Goal: Task Accomplishment & Management: Complete application form

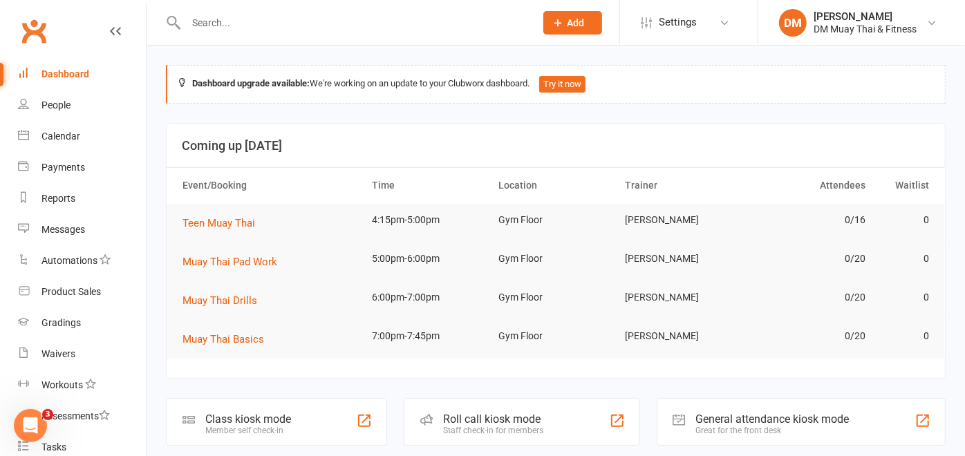
click at [559, 23] on icon at bounding box center [558, 23] width 12 height 12
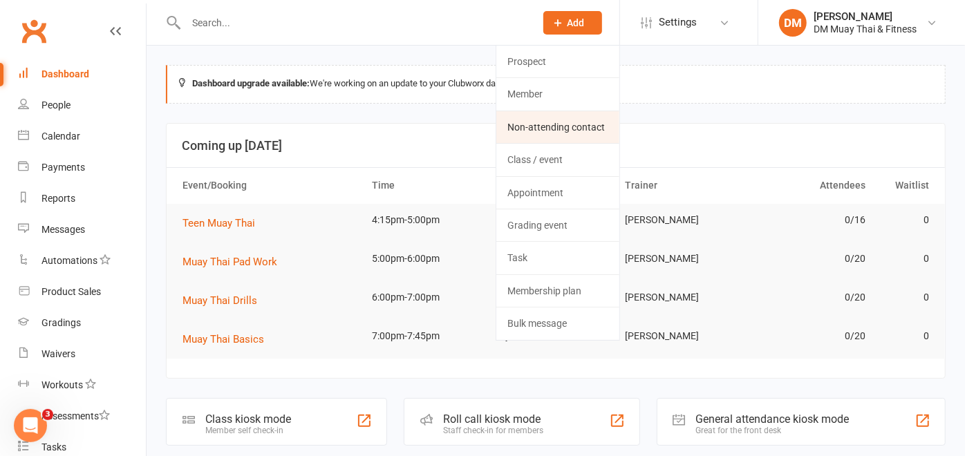
click at [578, 129] on link "Non-attending contact" at bounding box center [557, 127] width 123 height 32
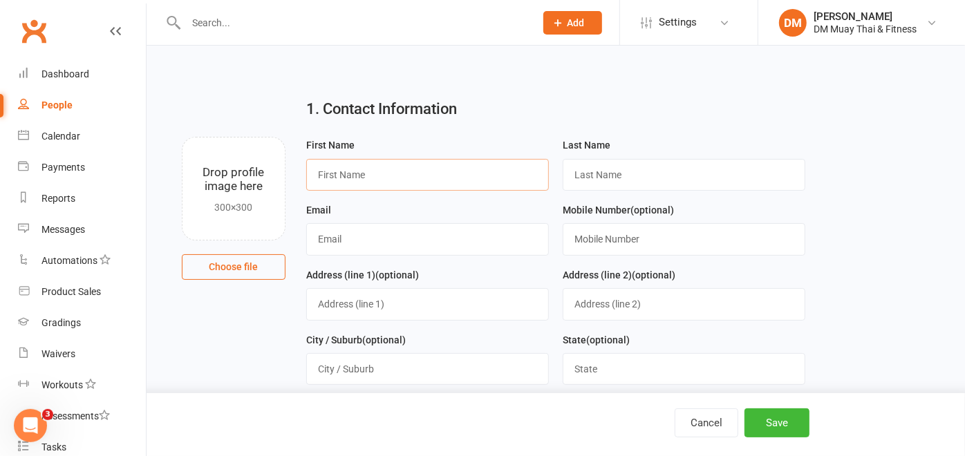
click at [389, 174] on input "text" at bounding box center [427, 175] width 243 height 32
type input "[PERSON_NAME]"
click at [587, 171] on input "text" at bounding box center [684, 175] width 243 height 32
type input "Husband"
click at [407, 247] on input "text" at bounding box center [427, 239] width 243 height 32
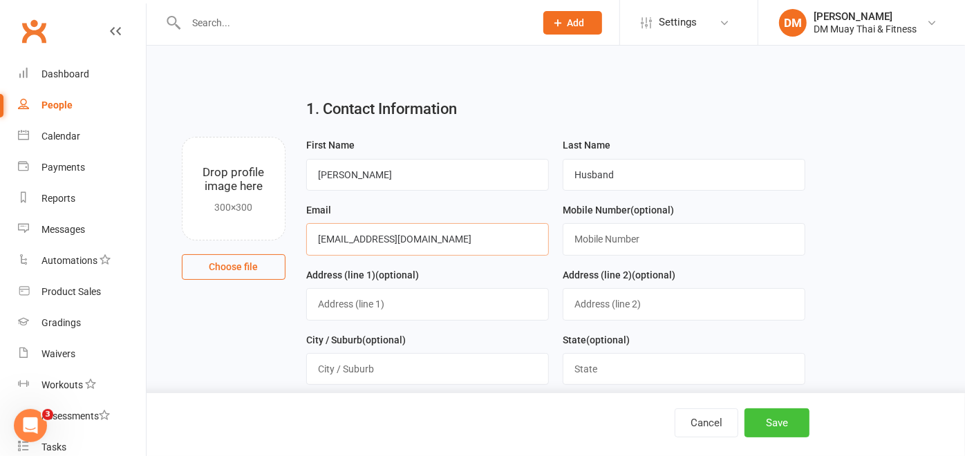
type input "[EMAIL_ADDRESS][DOMAIN_NAME]"
click at [775, 429] on button "Save" at bounding box center [777, 423] width 65 height 29
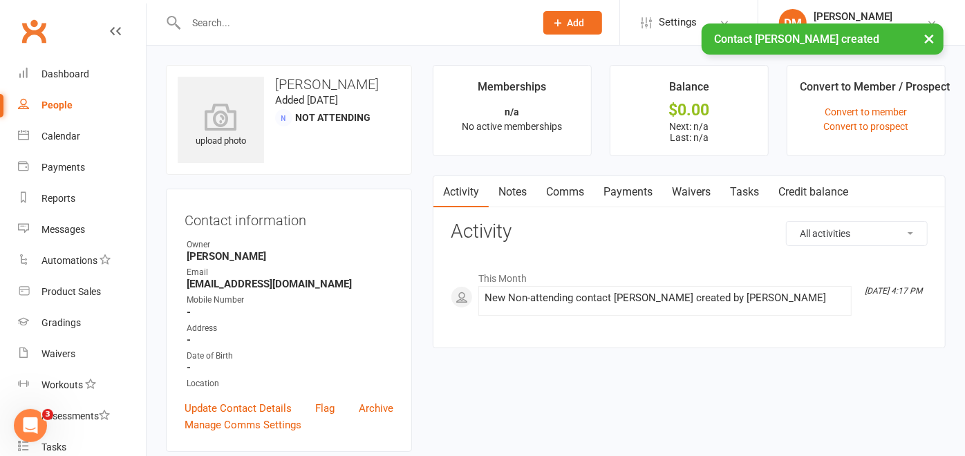
click at [571, 21] on span "Add" at bounding box center [576, 22] width 17 height 11
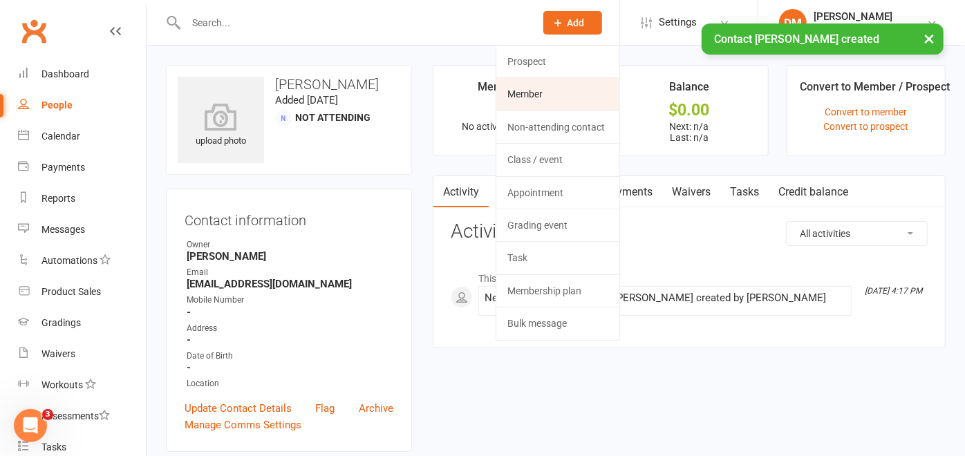
click at [544, 90] on link "Member" at bounding box center [557, 94] width 123 height 32
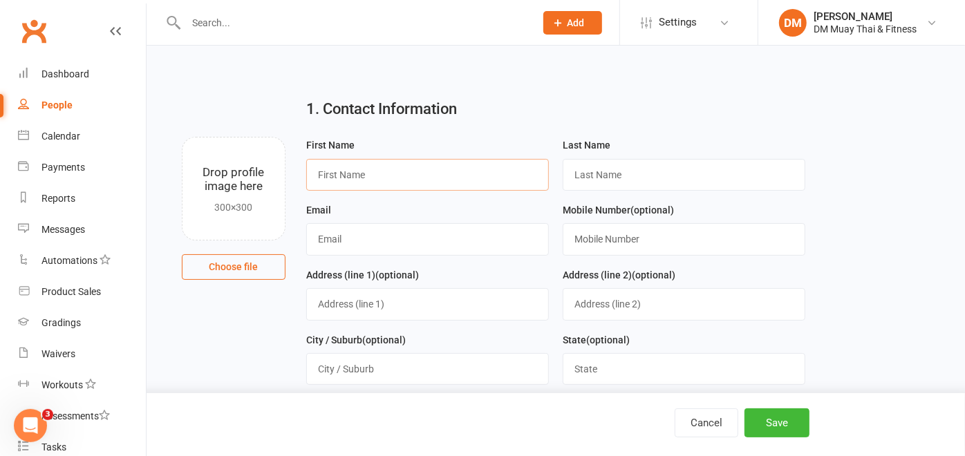
click at [433, 173] on input "text" at bounding box center [427, 175] width 243 height 32
type input "s"
type input "Silas"
click at [616, 178] on input "text" at bounding box center [684, 175] width 243 height 32
type input "Husband"
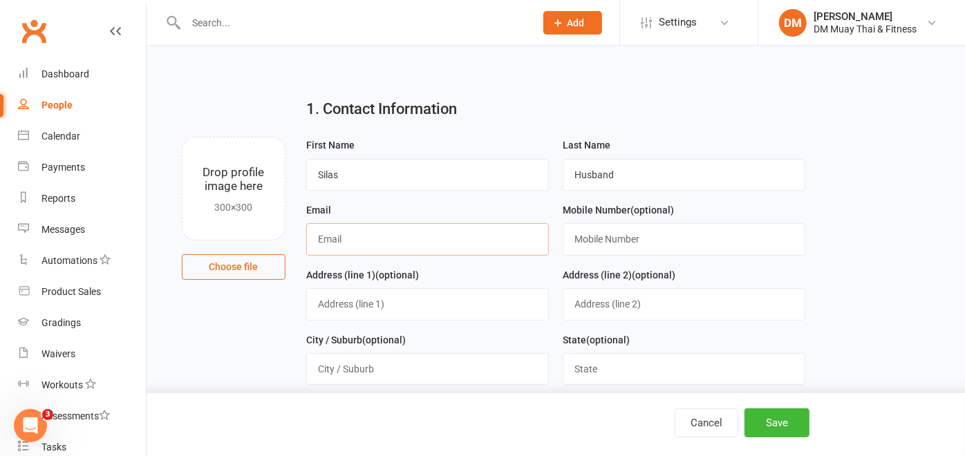
type input "[EMAIL_ADDRESS][DOMAIN_NAME]"
click at [781, 415] on button "Save" at bounding box center [777, 423] width 65 height 29
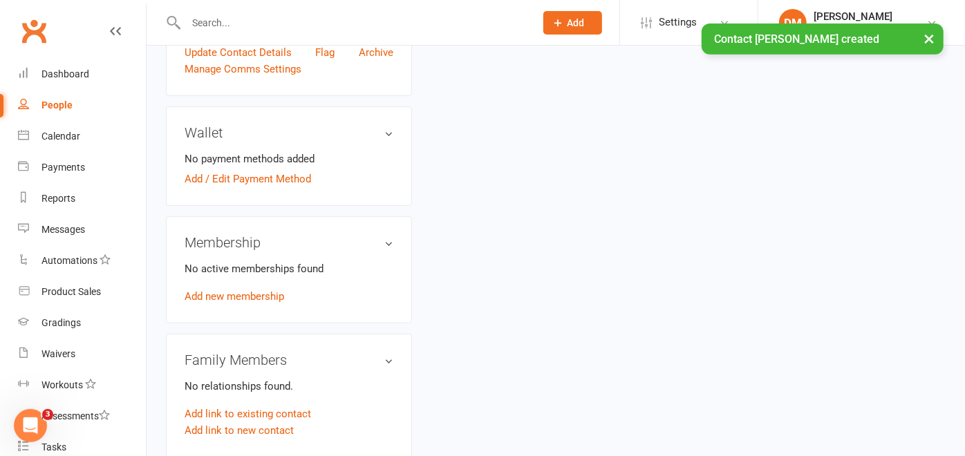
scroll to position [537, 0]
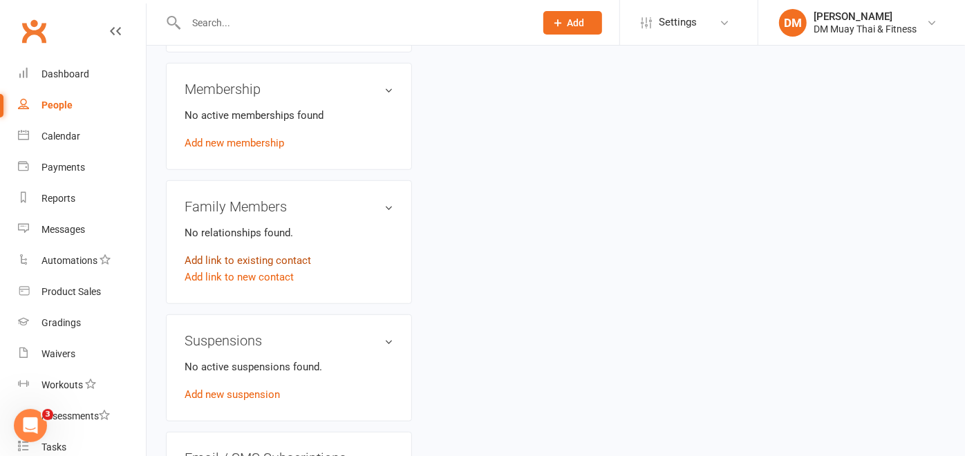
click at [275, 252] on link "Add link to existing contact" at bounding box center [248, 260] width 127 height 17
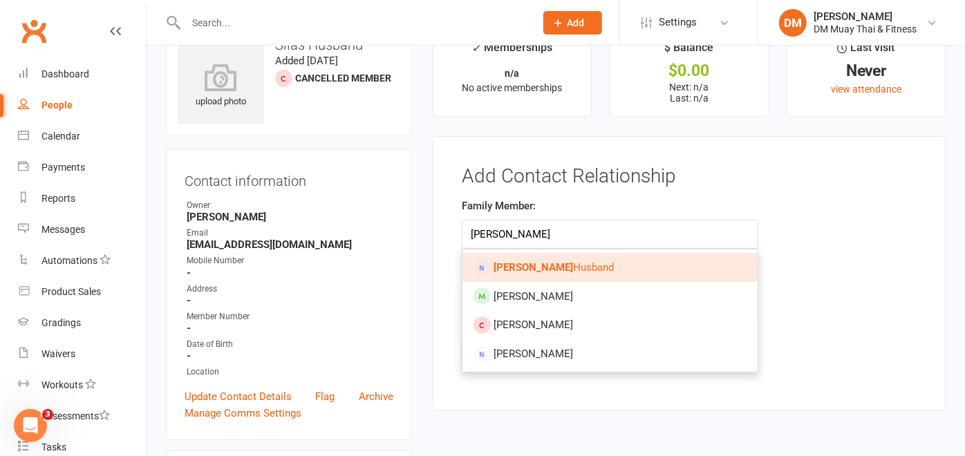
type input "[PERSON_NAME]"
click at [516, 270] on strong "[PERSON_NAME]" at bounding box center [534, 267] width 80 height 12
type input "[PERSON_NAME]"
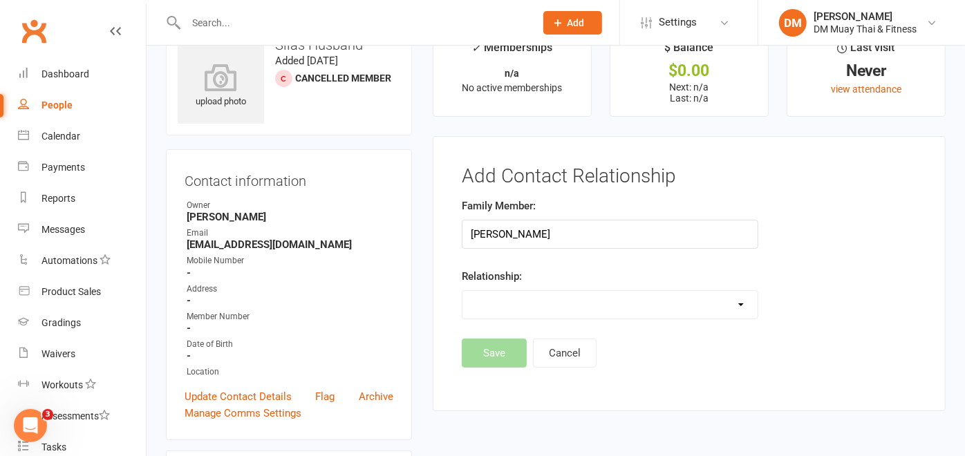
click at [730, 304] on select "Parent / Guardian Child Sibling (parent not in system) Spouse / Partner Cousin …" at bounding box center [610, 305] width 295 height 28
select select "0"
click at [463, 291] on select "Parent / Guardian Child Sibling (parent not in system) Spouse / Partner Cousin …" at bounding box center [610, 305] width 295 height 28
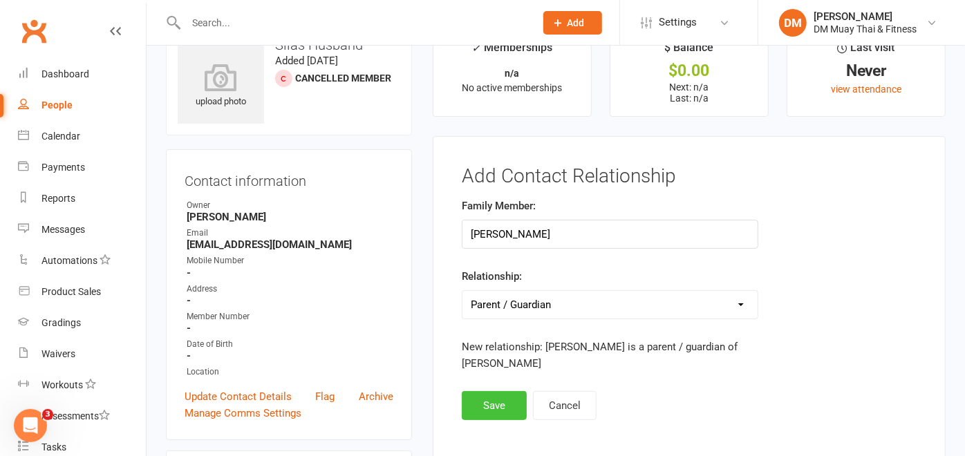
click at [501, 402] on button "Save" at bounding box center [494, 405] width 65 height 29
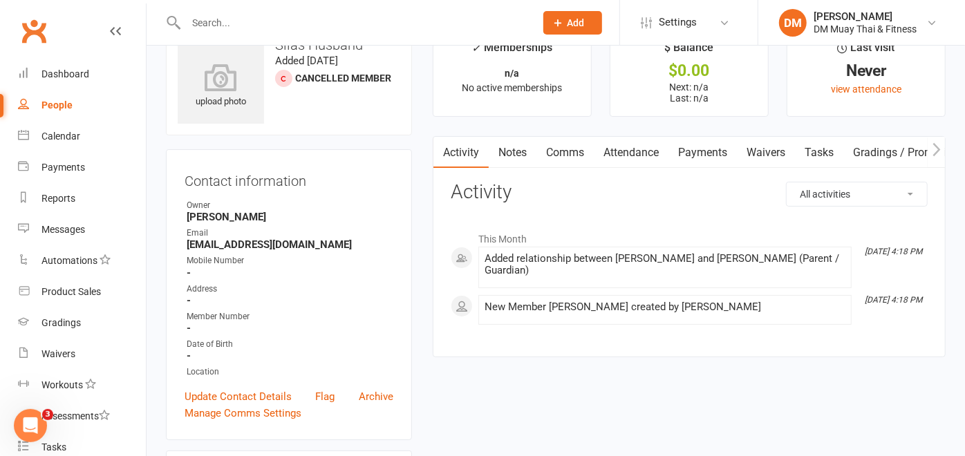
click at [561, 18] on icon at bounding box center [558, 23] width 12 height 12
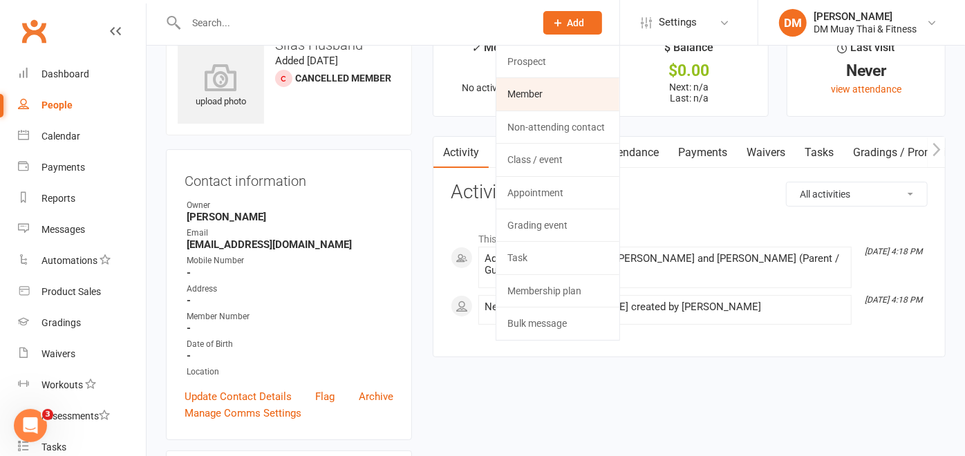
click at [550, 93] on link "Member" at bounding box center [557, 94] width 123 height 32
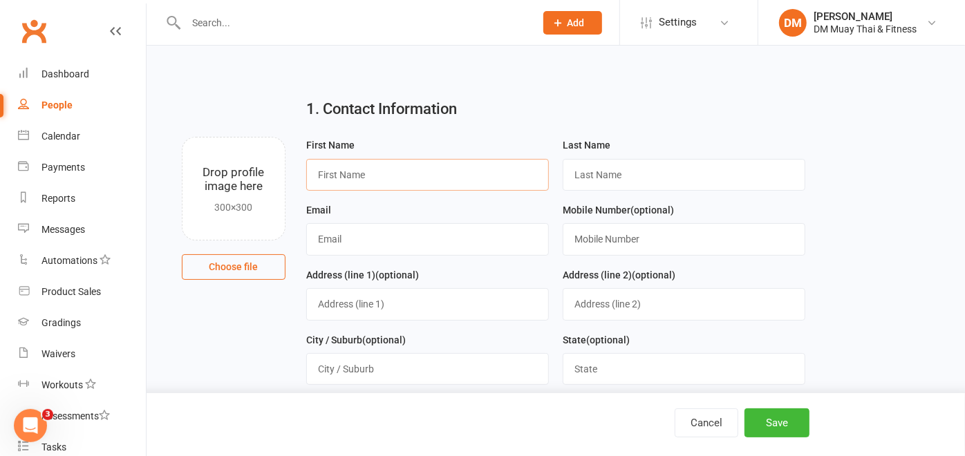
click at [407, 176] on input "text" at bounding box center [427, 175] width 243 height 32
type input "Miles"
click at [616, 174] on input "text" at bounding box center [684, 175] width 243 height 32
type input "Husband"
type input "[EMAIL_ADDRESS][DOMAIN_NAME]"
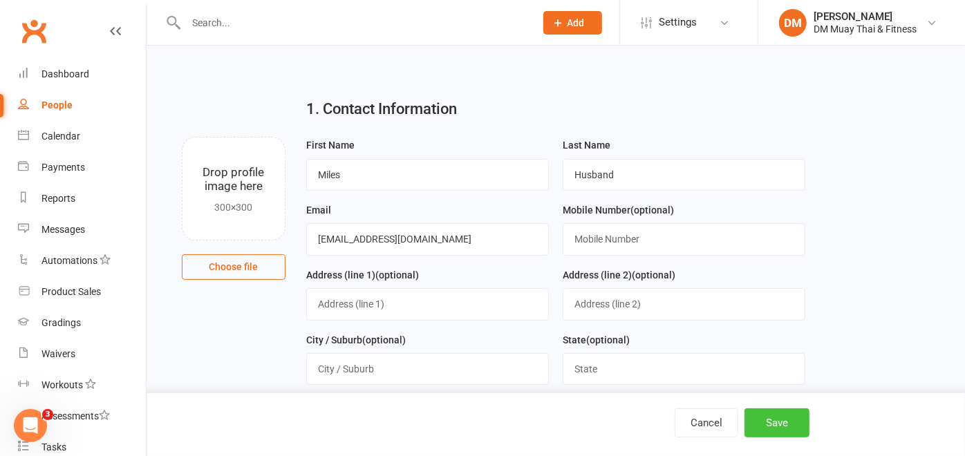
click at [782, 422] on button "Save" at bounding box center [777, 423] width 65 height 29
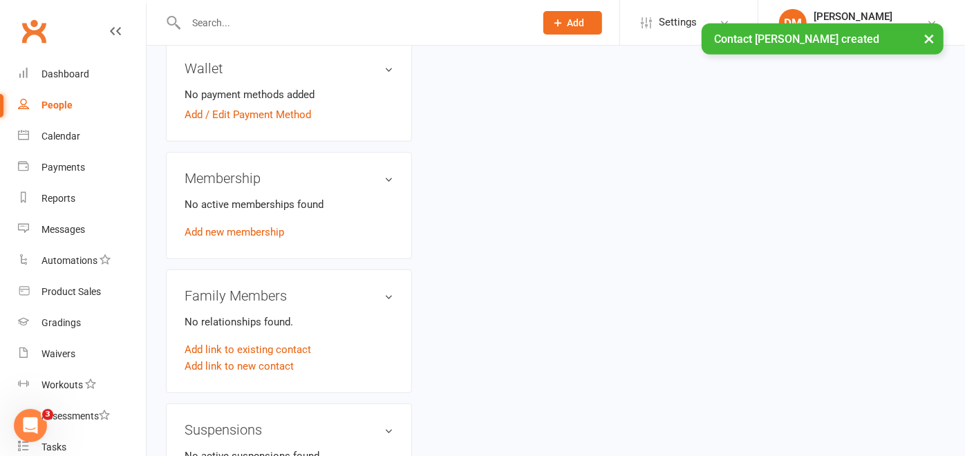
scroll to position [461, 0]
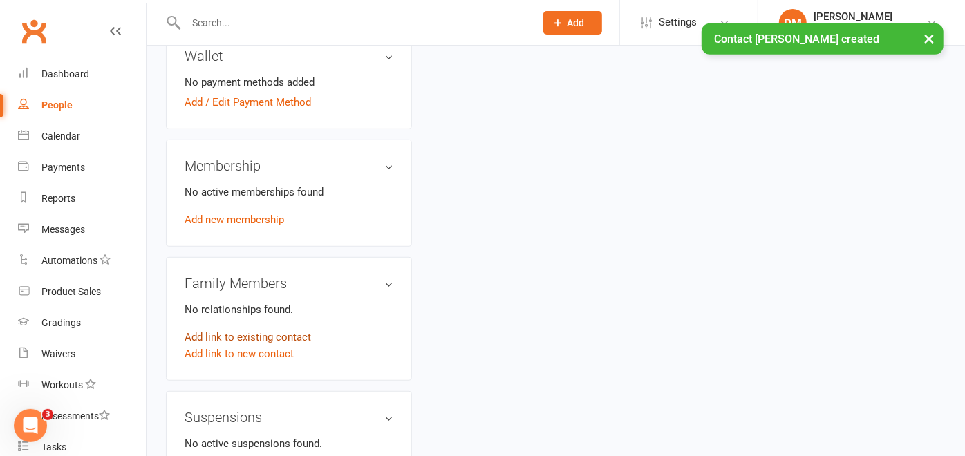
click at [284, 335] on link "Add link to existing contact" at bounding box center [248, 337] width 127 height 17
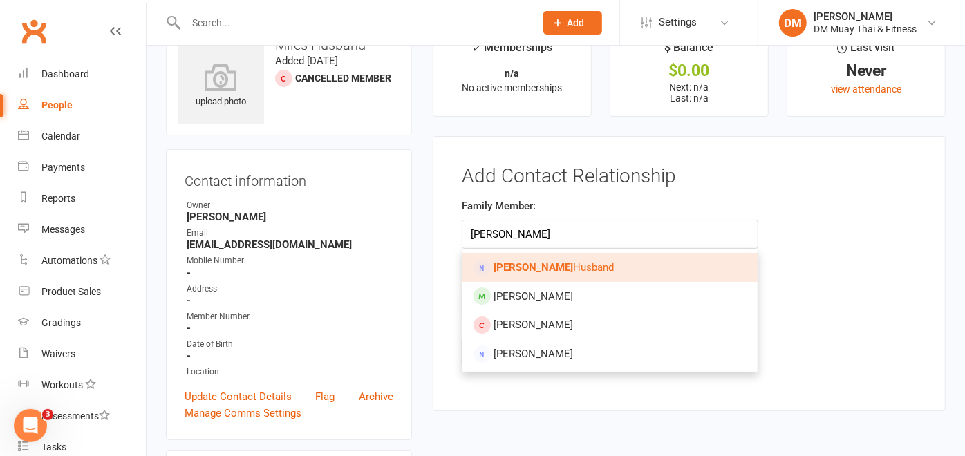
type input "[PERSON_NAME]"
click at [557, 268] on span "[PERSON_NAME]" at bounding box center [554, 267] width 120 height 12
type input "[PERSON_NAME]"
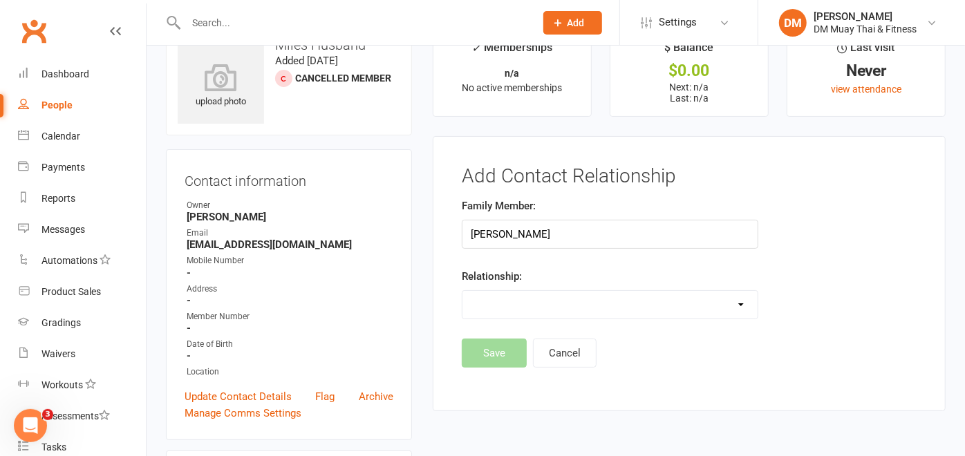
click at [727, 302] on select "Parent / Guardian Child Sibling (parent not in system) Spouse / Partner Cousin …" at bounding box center [610, 305] width 295 height 28
select select "0"
click at [463, 291] on select "Parent / Guardian Child Sibling (parent not in system) Spouse / Partner Cousin …" at bounding box center [610, 305] width 295 height 28
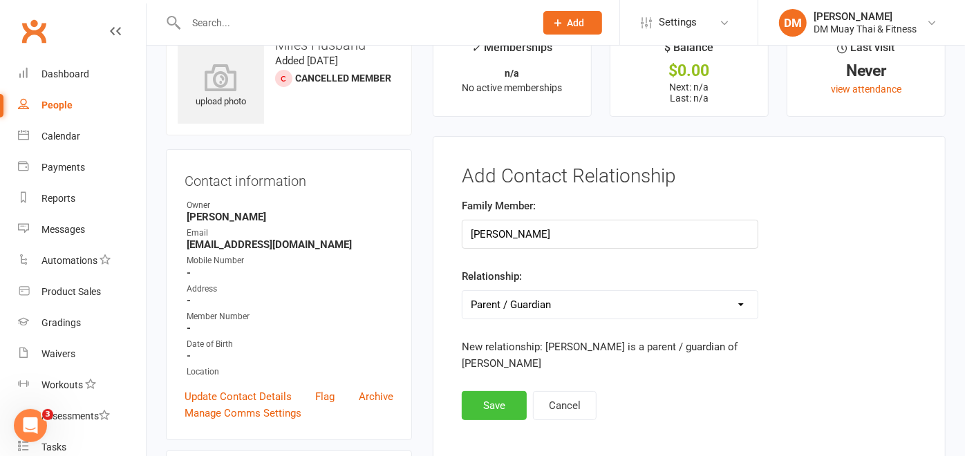
click at [504, 410] on button "Save" at bounding box center [494, 405] width 65 height 29
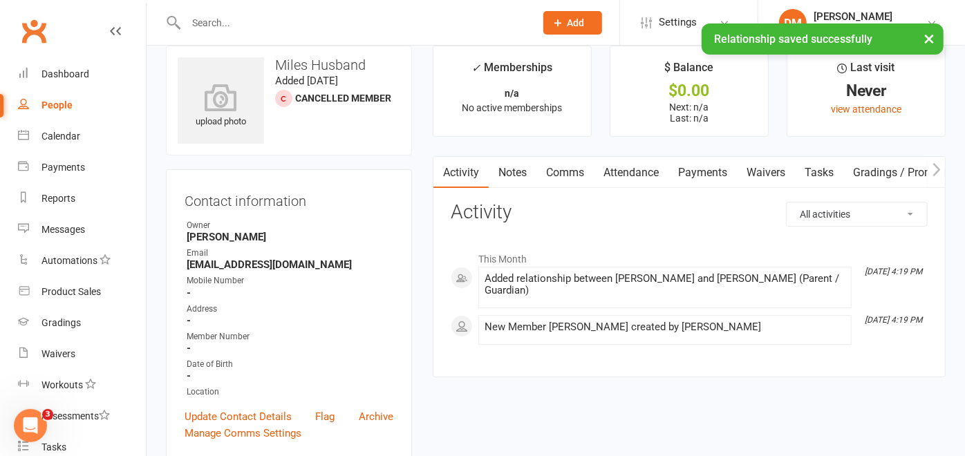
scroll to position [0, 0]
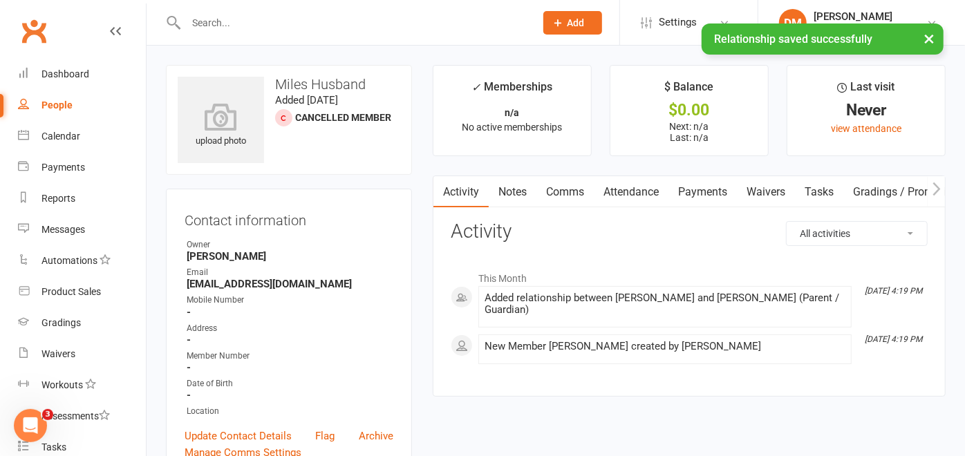
click at [577, 24] on div "× Relationship saved successfully" at bounding box center [473, 24] width 947 height 0
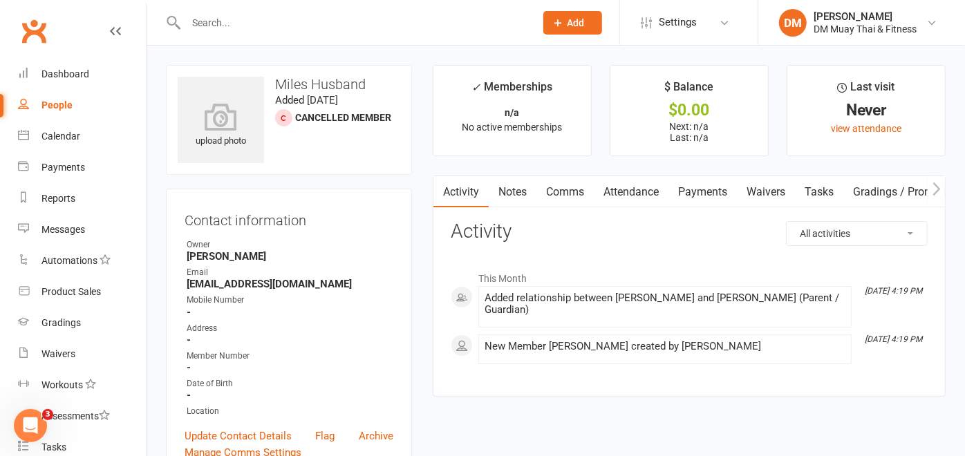
click at [580, 19] on span "Add" at bounding box center [576, 22] width 17 height 11
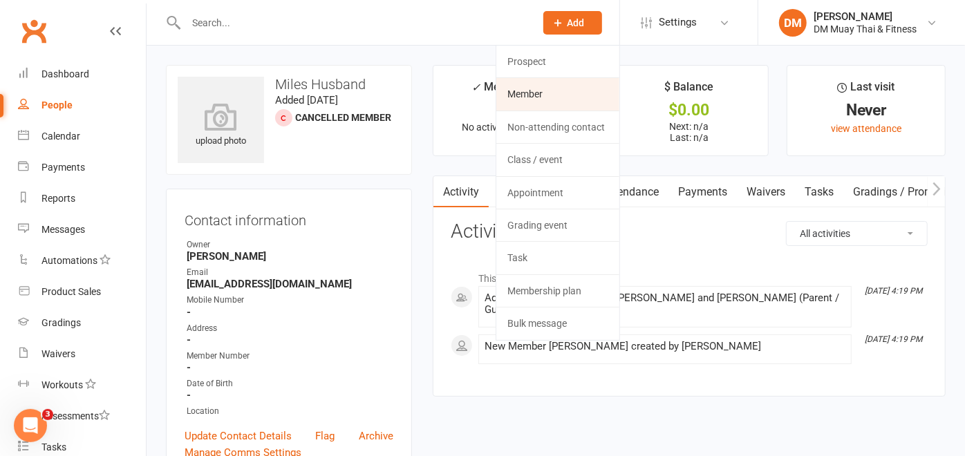
click at [546, 97] on link "Member" at bounding box center [557, 94] width 123 height 32
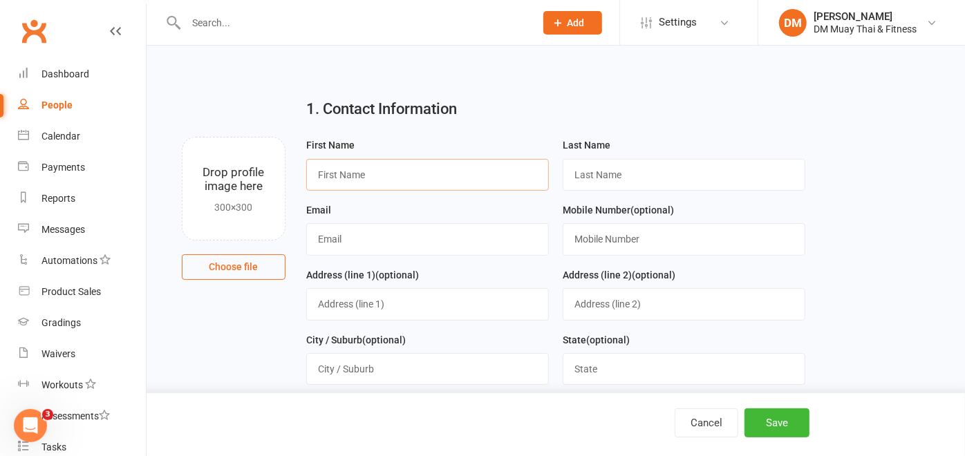
click at [445, 171] on input "text" at bounding box center [427, 175] width 243 height 32
type input "Avie"
click at [646, 164] on input "text" at bounding box center [684, 175] width 243 height 32
type input "Husband"
type input "[EMAIL_ADDRESS][DOMAIN_NAME]"
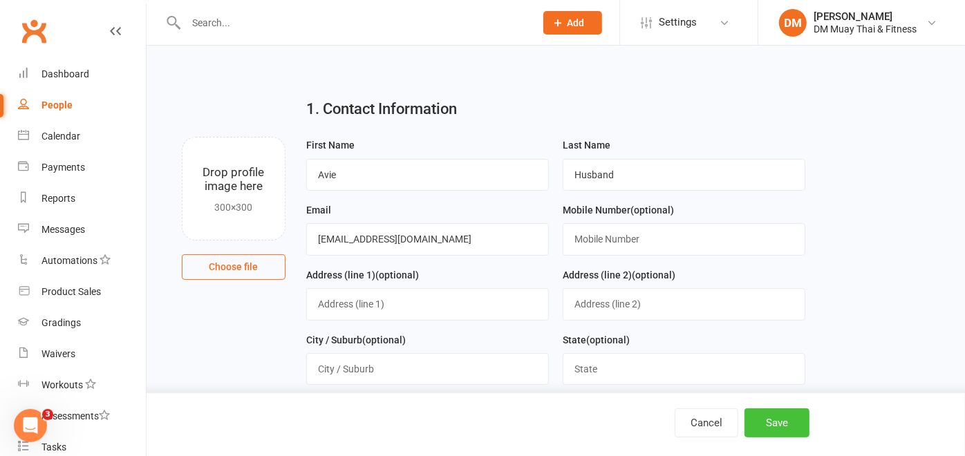
click at [778, 428] on button "Save" at bounding box center [777, 423] width 65 height 29
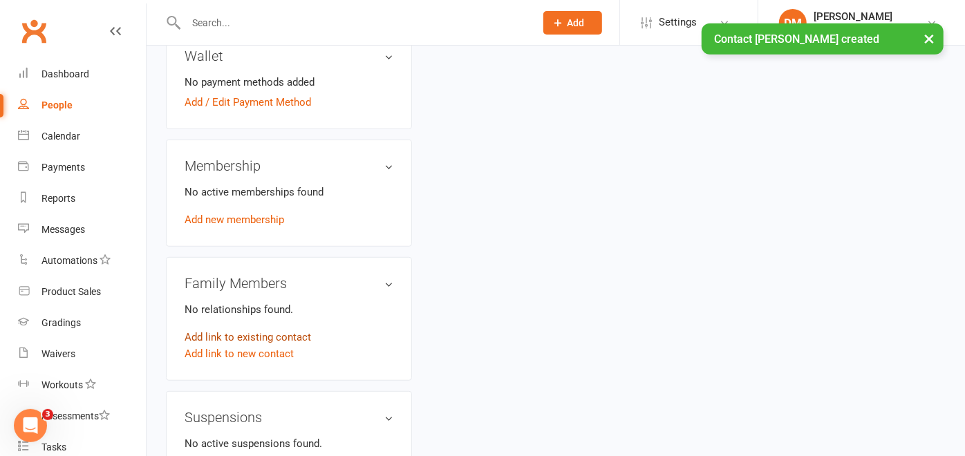
click at [282, 329] on link "Add link to existing contact" at bounding box center [248, 337] width 127 height 17
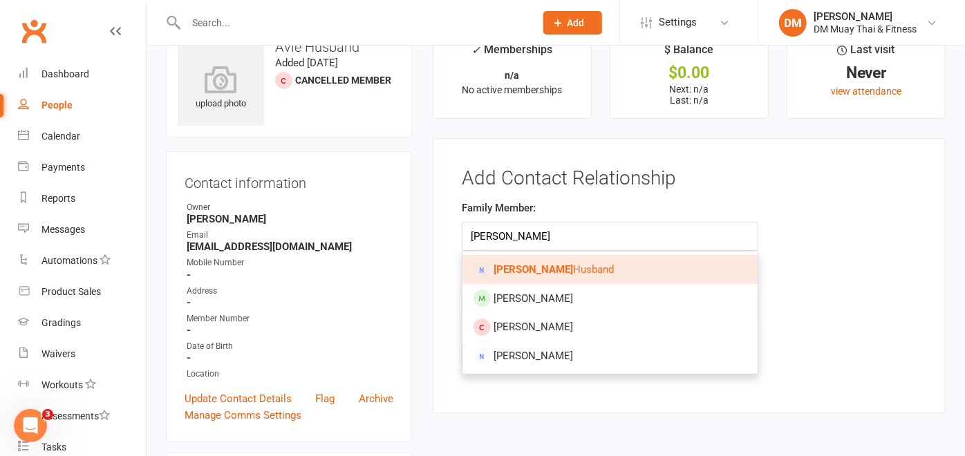
type input "[PERSON_NAME]"
click at [526, 272] on span "[PERSON_NAME]" at bounding box center [554, 269] width 120 height 12
type input "[PERSON_NAME]"
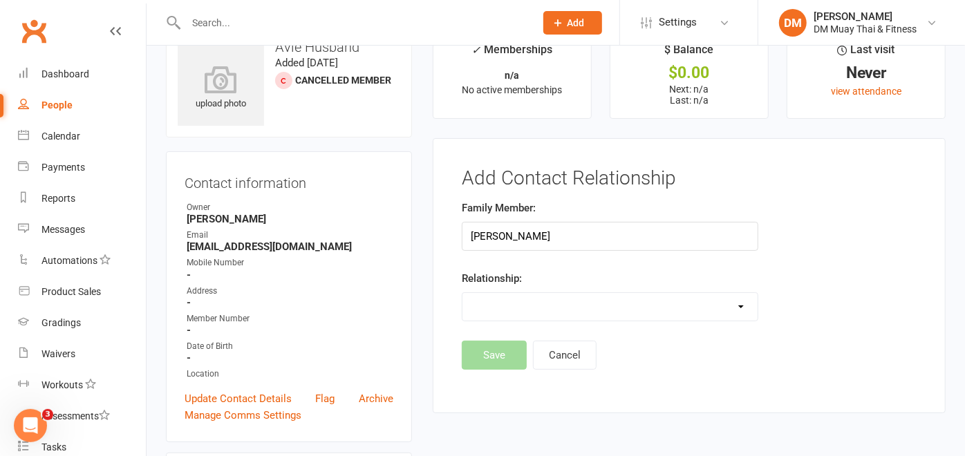
click at [508, 308] on select "Parent / Guardian Child Sibling (parent not in system) Spouse / Partner Cousin …" at bounding box center [610, 307] width 295 height 28
select select "0"
click at [463, 293] on select "Parent / Guardian Child Sibling (parent not in system) Spouse / Partner Cousin …" at bounding box center [610, 307] width 295 height 28
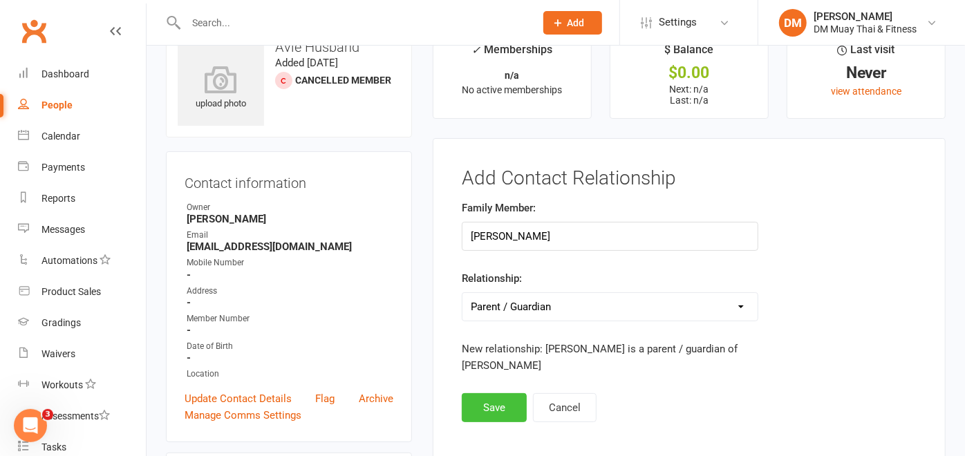
click at [514, 403] on button "Save" at bounding box center [494, 407] width 65 height 29
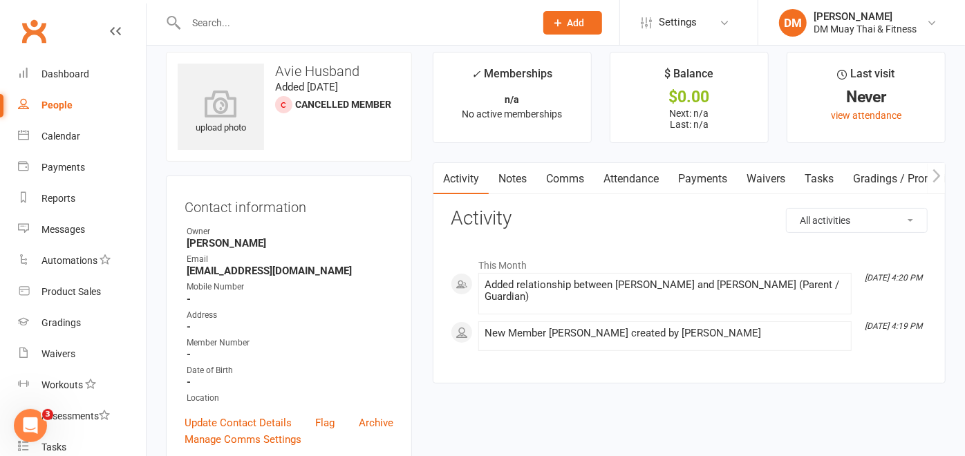
scroll to position [0, 0]
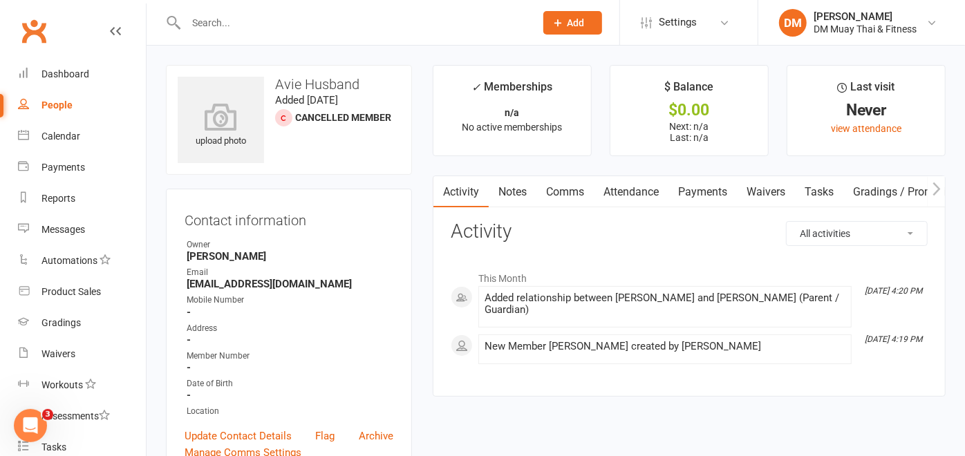
click at [221, 17] on input "text" at bounding box center [354, 22] width 344 height 19
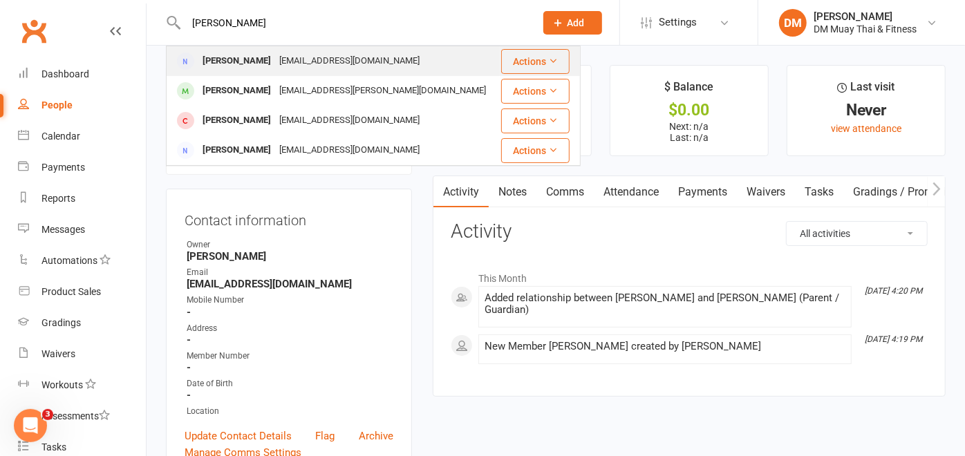
type input "[PERSON_NAME]"
click at [275, 67] on div "[EMAIL_ADDRESS][DOMAIN_NAME]" at bounding box center [349, 61] width 149 height 20
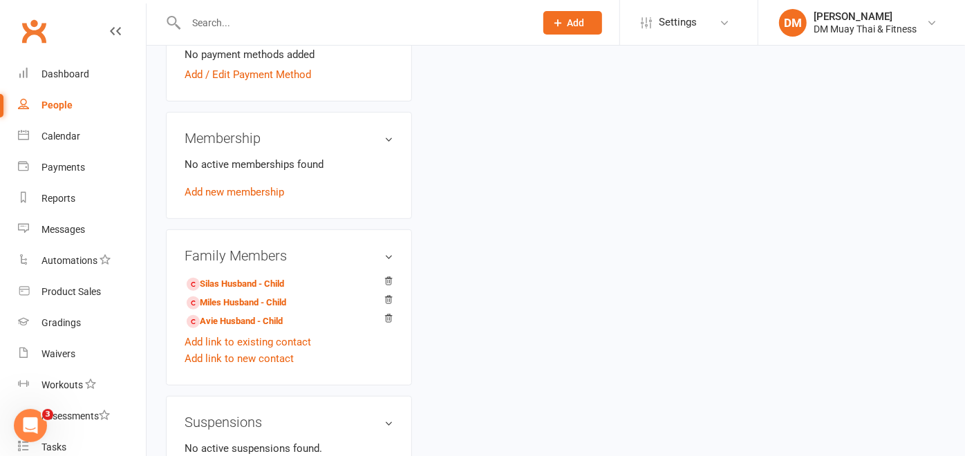
scroll to position [77, 0]
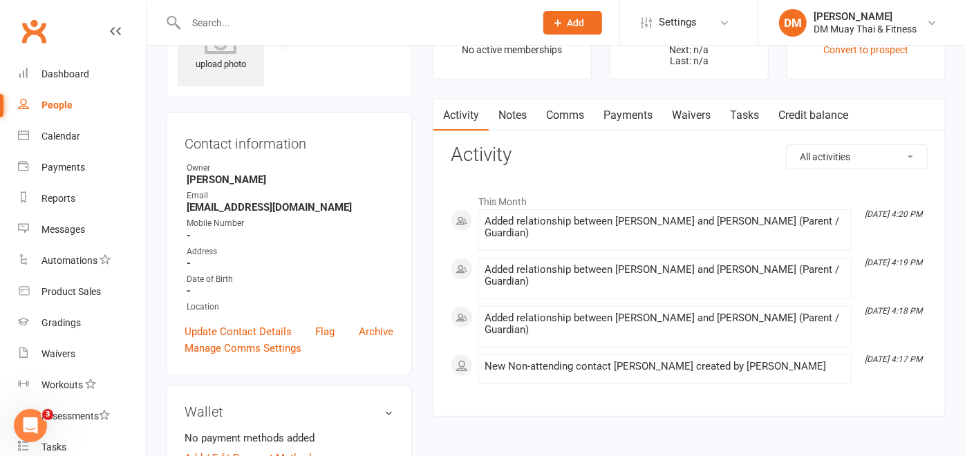
click at [687, 110] on link "Waivers" at bounding box center [691, 116] width 58 height 32
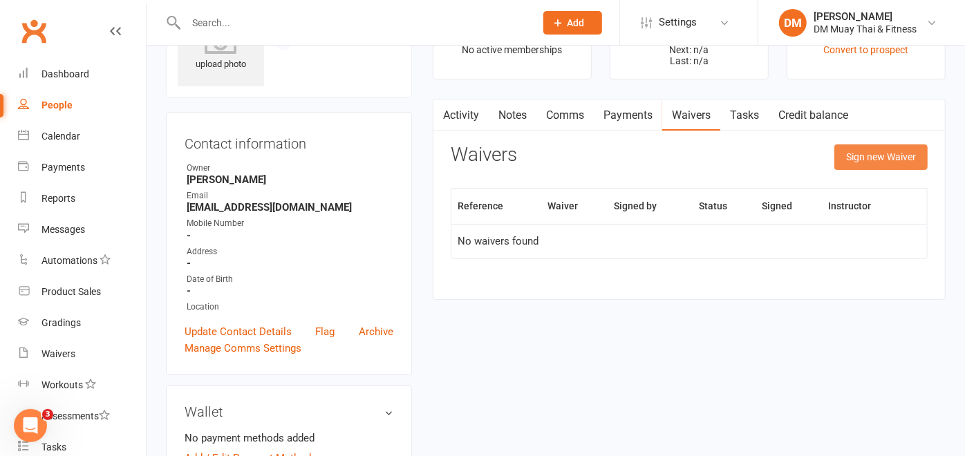
click at [854, 148] on button "Sign new Waiver" at bounding box center [881, 157] width 93 height 25
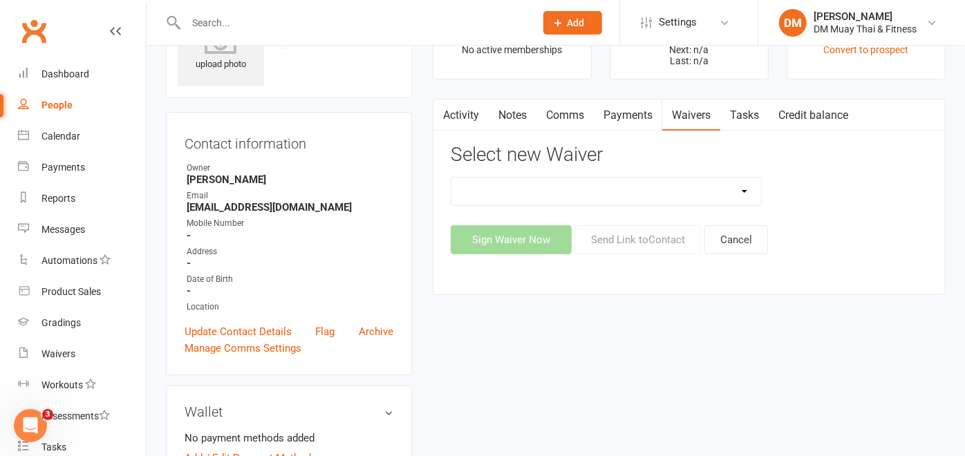
click at [744, 185] on select "10 Class Pass 2 class weekly fortnightly payments no contract 2 class weekly no…" at bounding box center [607, 192] width 310 height 28
select select "12213"
click at [452, 178] on select "10 Class Pass 2 class weekly fortnightly payments no contract 2 class weekly no…" at bounding box center [607, 192] width 310 height 28
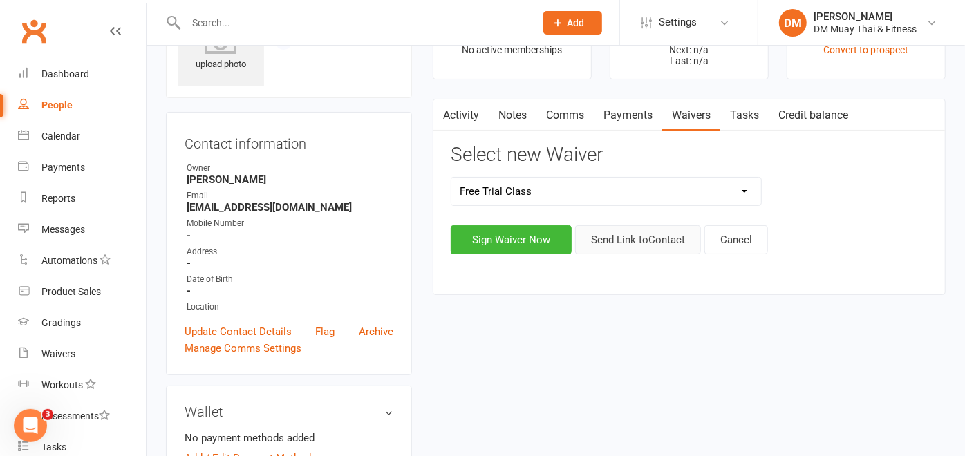
click at [669, 245] on button "Send Link to Contact" at bounding box center [638, 239] width 126 height 29
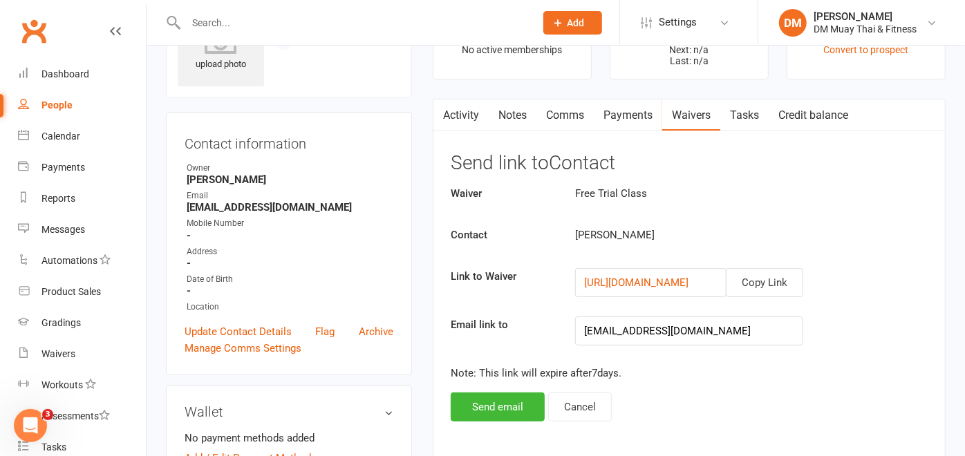
scroll to position [230, 0]
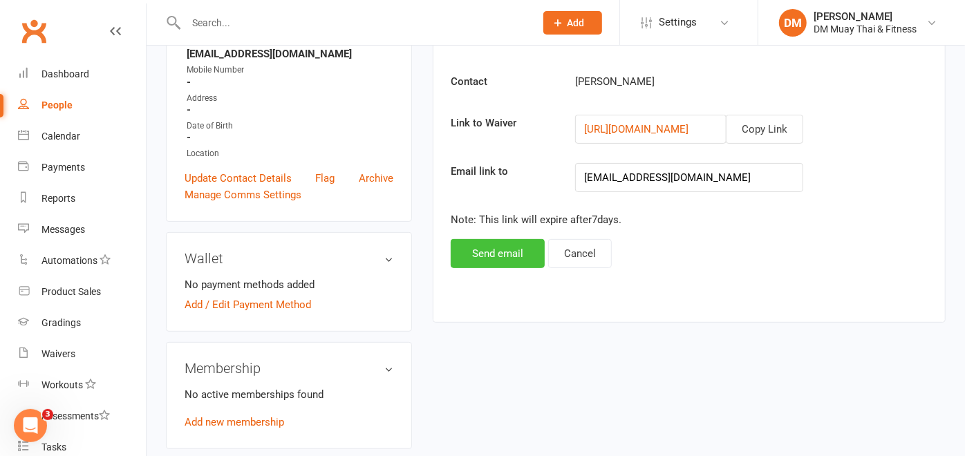
click at [492, 252] on button "Send email" at bounding box center [498, 253] width 94 height 29
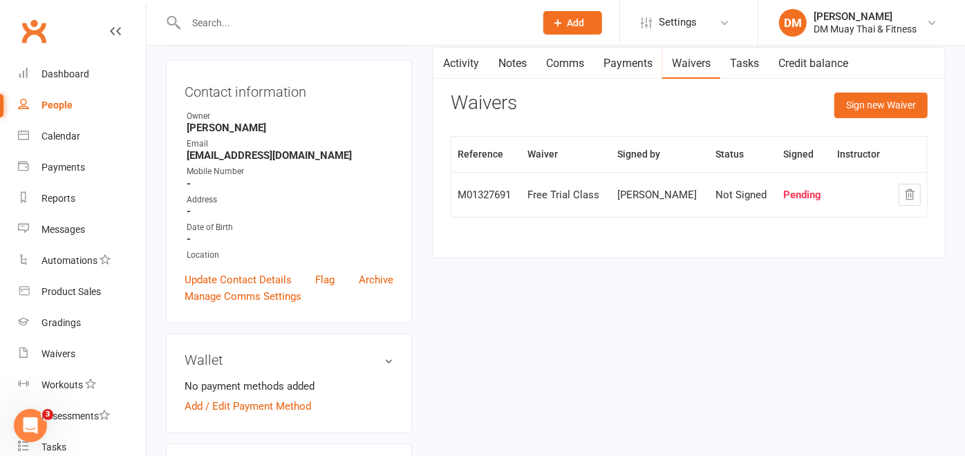
scroll to position [77, 0]
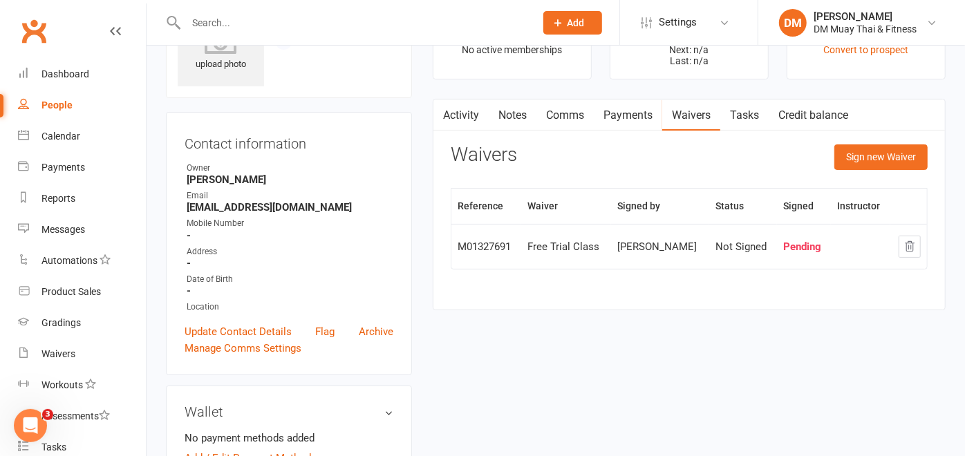
click at [254, 19] on input "text" at bounding box center [354, 22] width 344 height 19
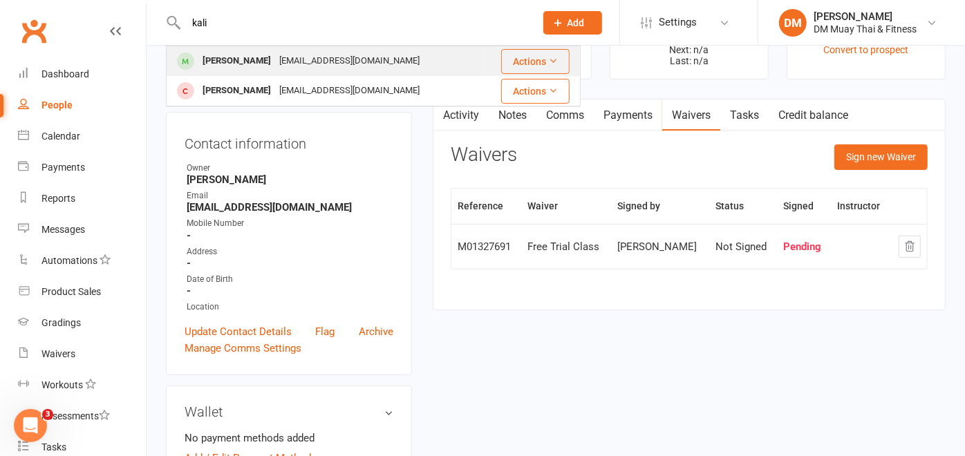
type input "kali"
click at [275, 68] on div "[EMAIL_ADDRESS][DOMAIN_NAME]" at bounding box center [349, 61] width 149 height 20
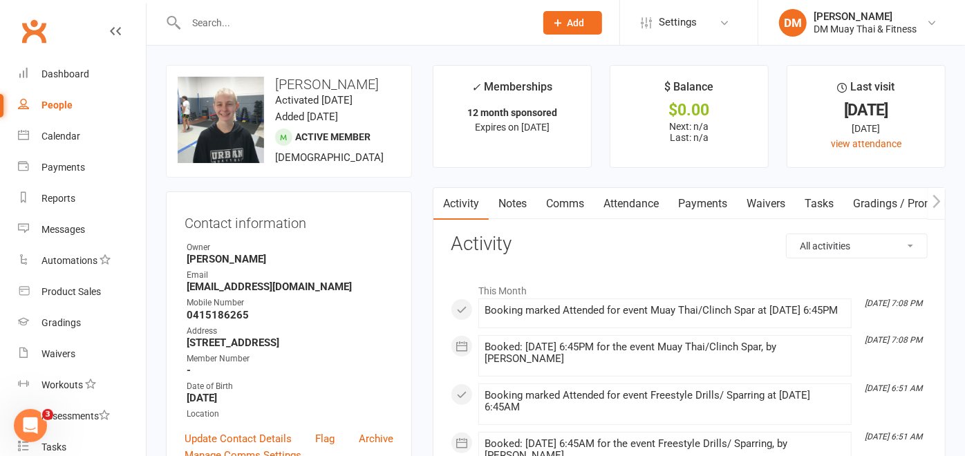
click at [320, 27] on input "text" at bounding box center [354, 22] width 344 height 19
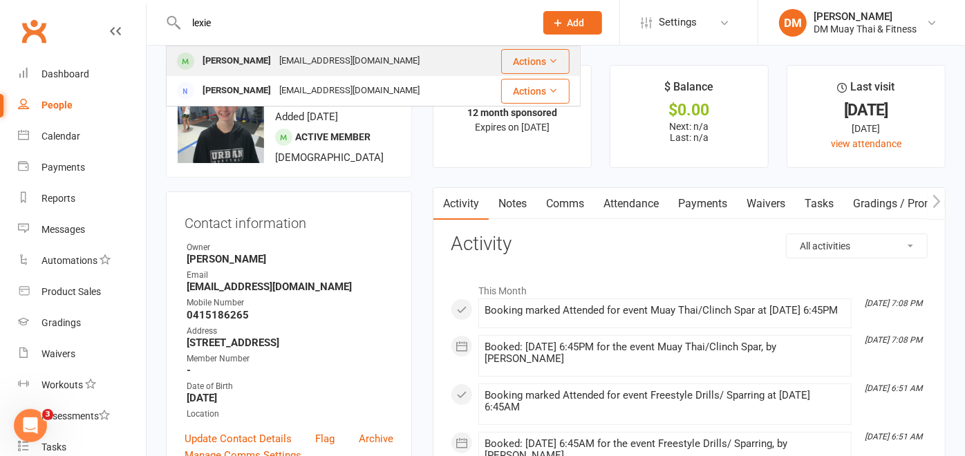
type input "lexie"
click at [288, 59] on div "[EMAIL_ADDRESS][DOMAIN_NAME]" at bounding box center [349, 61] width 149 height 20
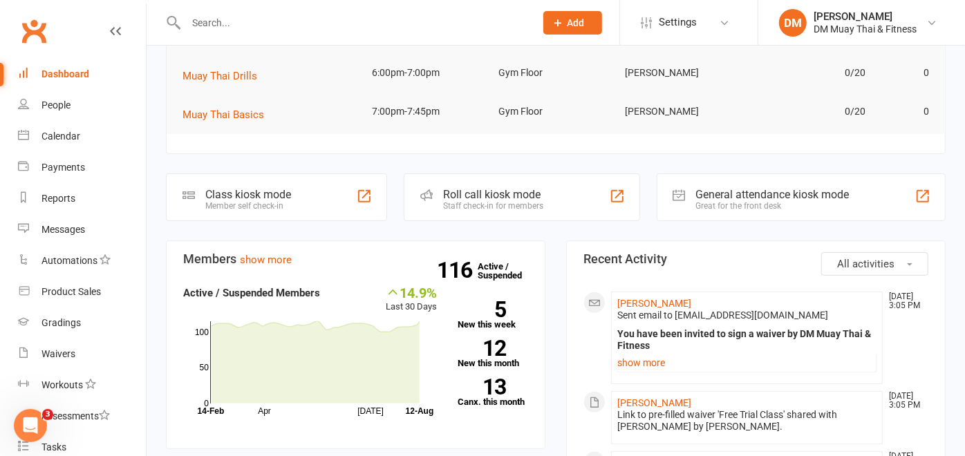
scroll to position [230, 0]
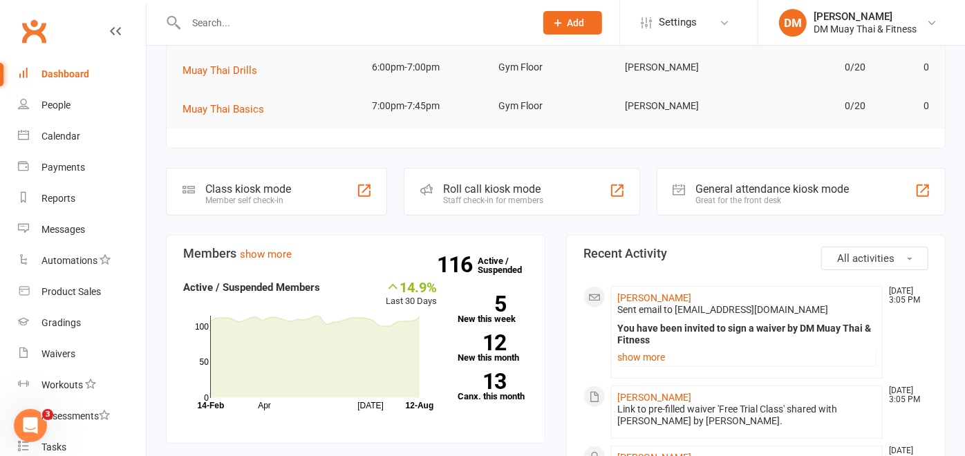
click at [527, 197] on div "Staff check-in for members" at bounding box center [493, 201] width 100 height 10
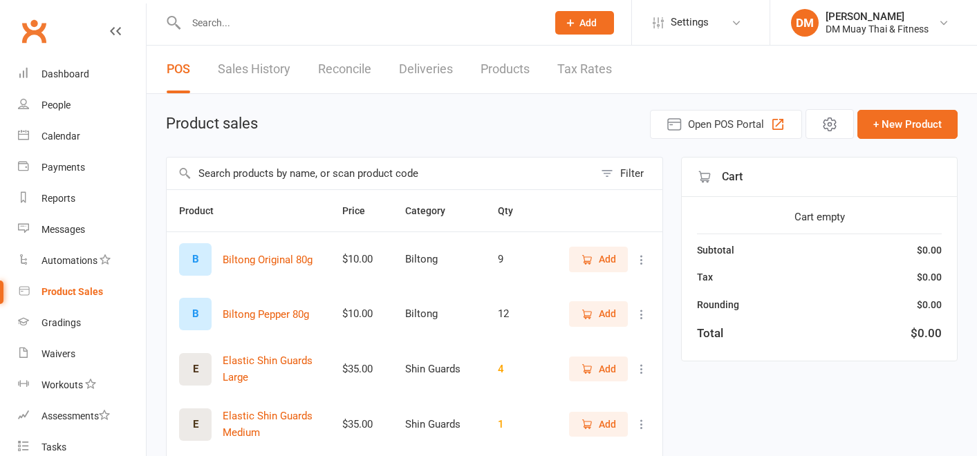
select select "100"
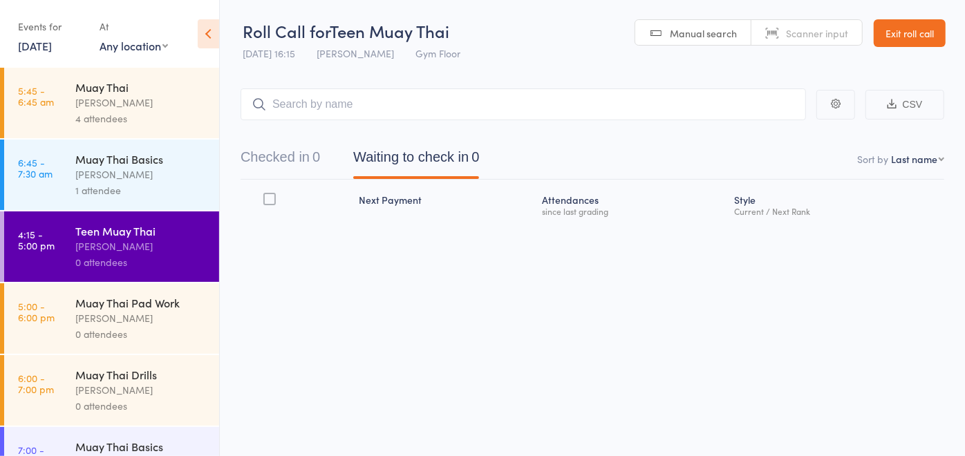
click at [113, 302] on div "Muay Thai Pad Work" at bounding box center [141, 302] width 132 height 15
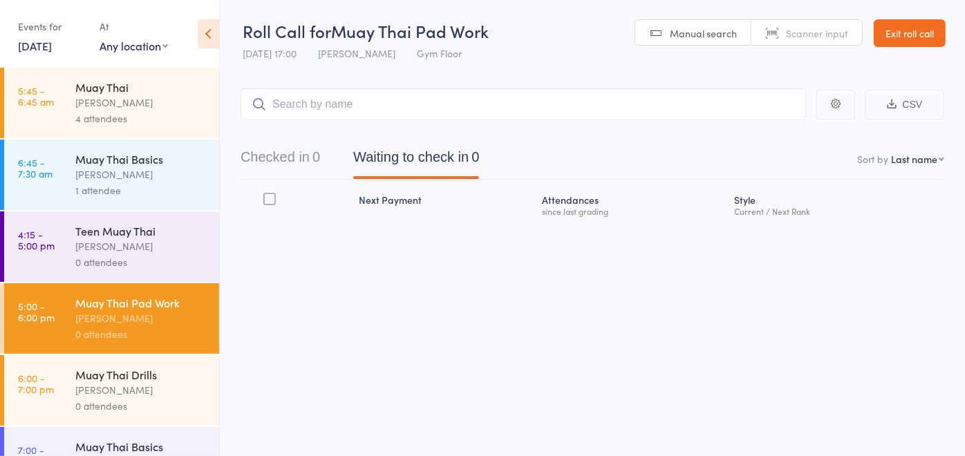
click at [183, 247] on div "[PERSON_NAME]" at bounding box center [141, 247] width 132 height 16
